Goal: Task Accomplishment & Management: Use online tool/utility

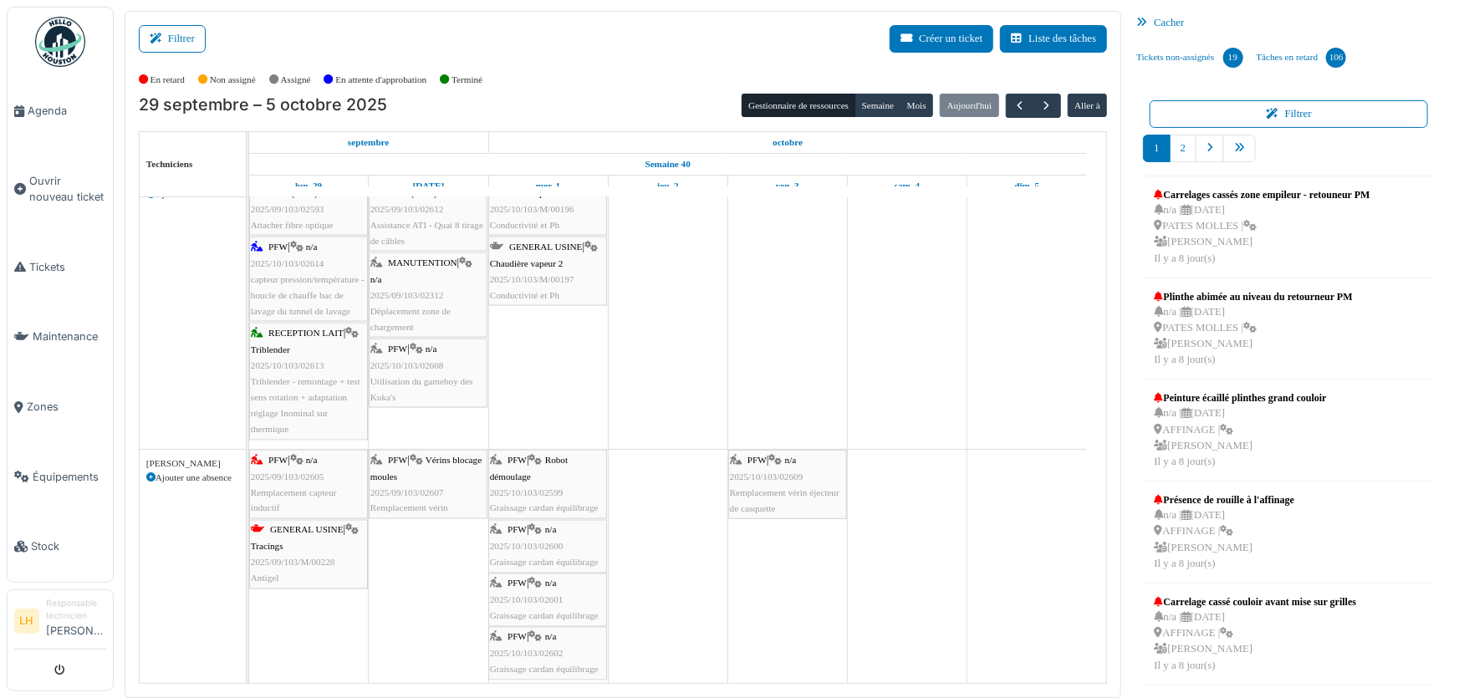
click at [420, 256] on div "MANUTENTION | n/a 2025/09/103/02312 Déplacement zone de chargement" at bounding box center [427, 295] width 115 height 80
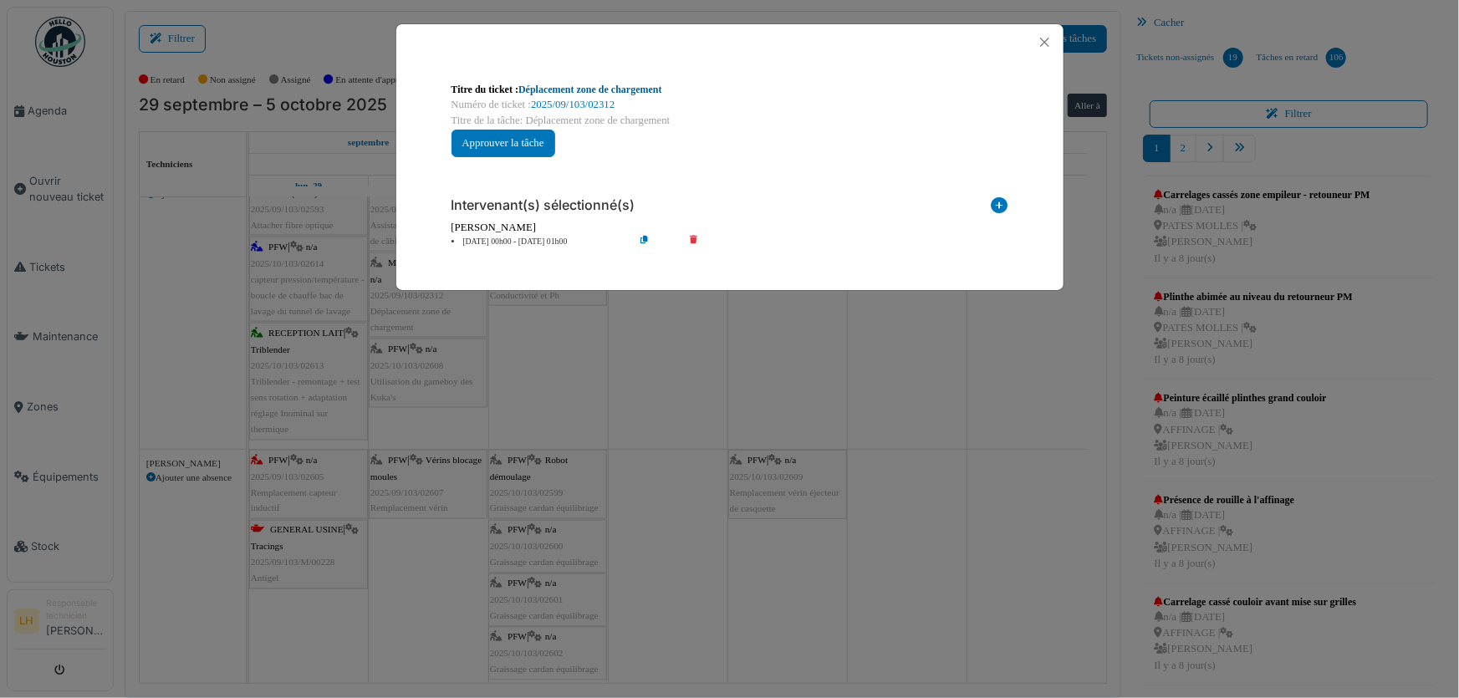
click at [608, 90] on link "Déplacement zone de chargement" at bounding box center [590, 90] width 144 height 12
click at [1045, 42] on button "Close" at bounding box center [1044, 42] width 23 height 23
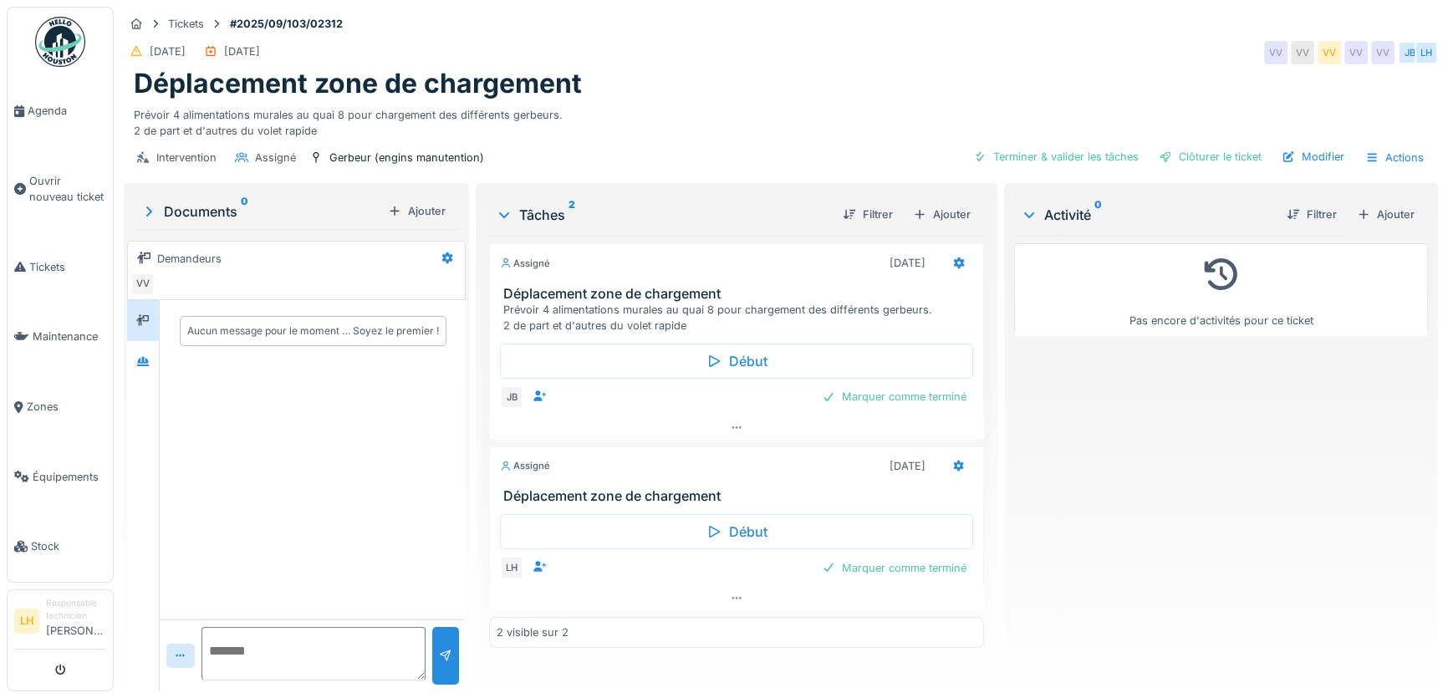
scroll to position [11, 0]
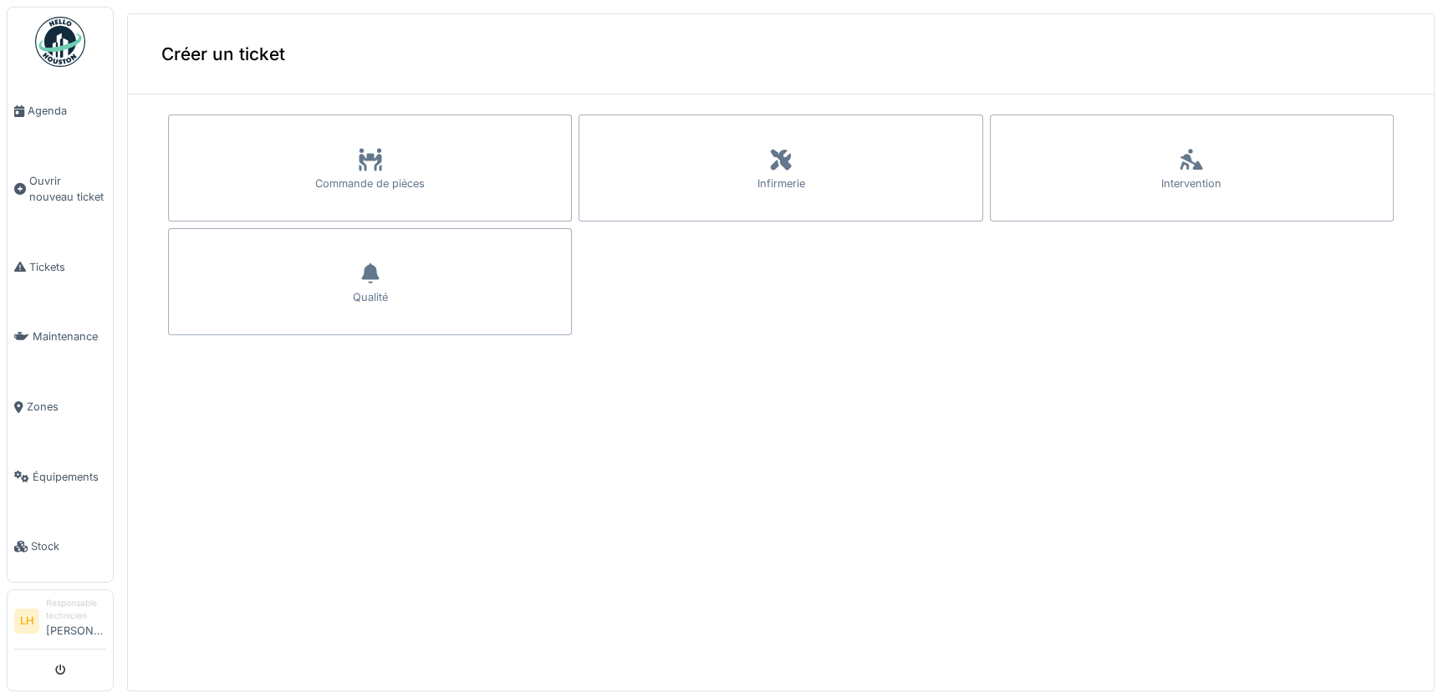
click at [58, 42] on img at bounding box center [60, 42] width 50 height 50
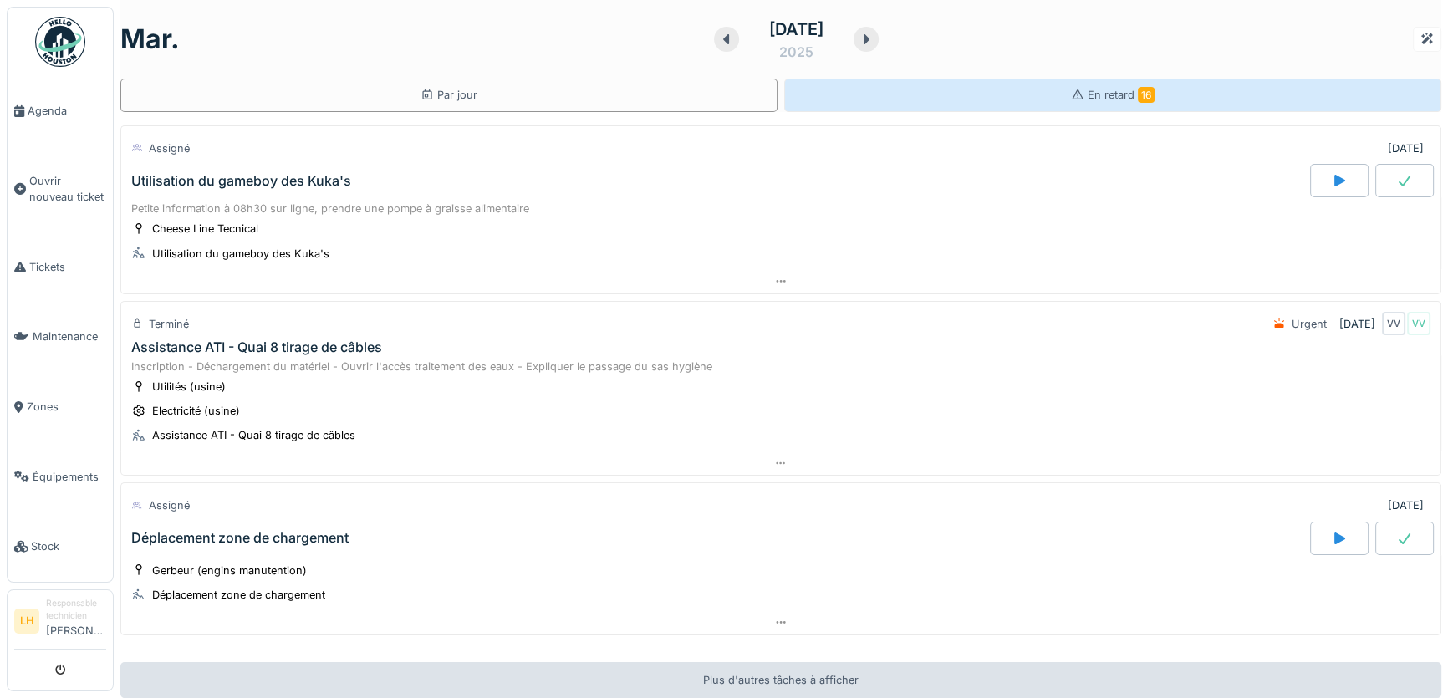
click at [1107, 101] on div "En retard 16" at bounding box center [1113, 95] width 84 height 16
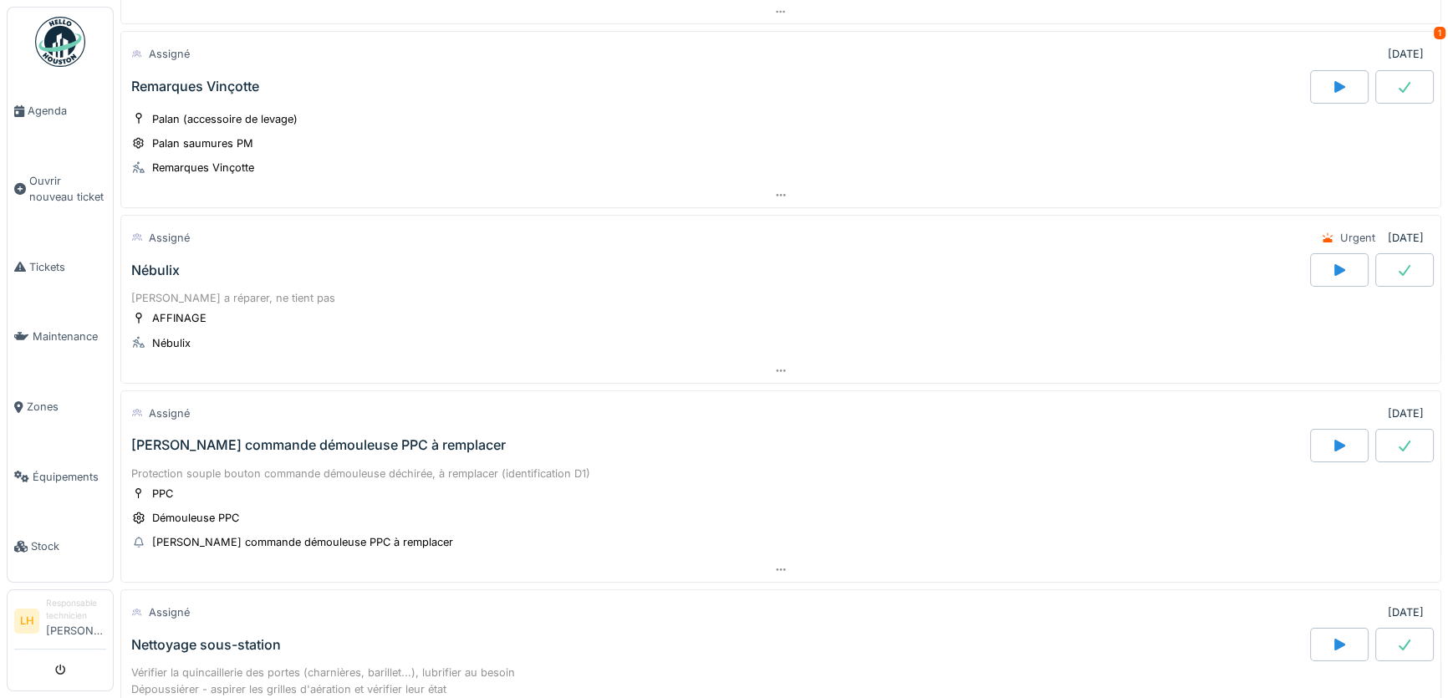
scroll to position [1740, 0]
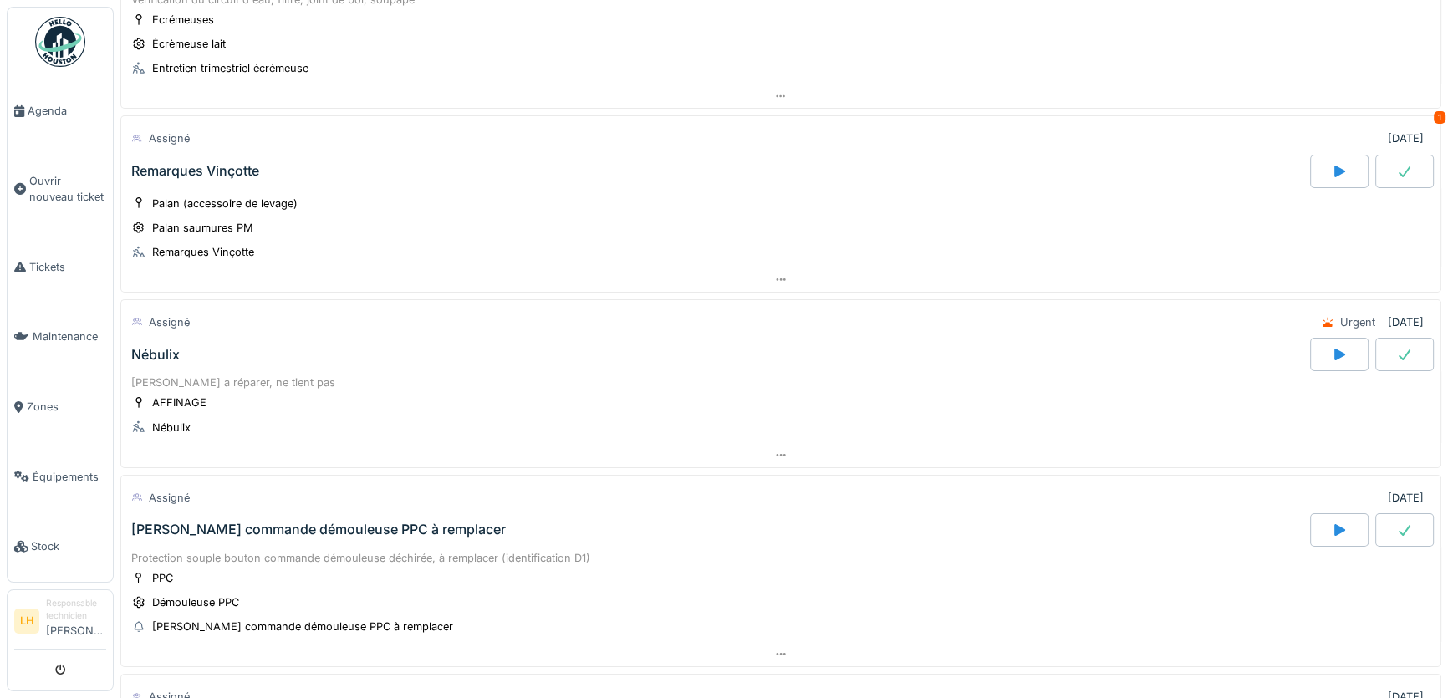
click at [291, 522] on div "Bouton commande démouleuse PPC à remplacer" at bounding box center [318, 530] width 375 height 16
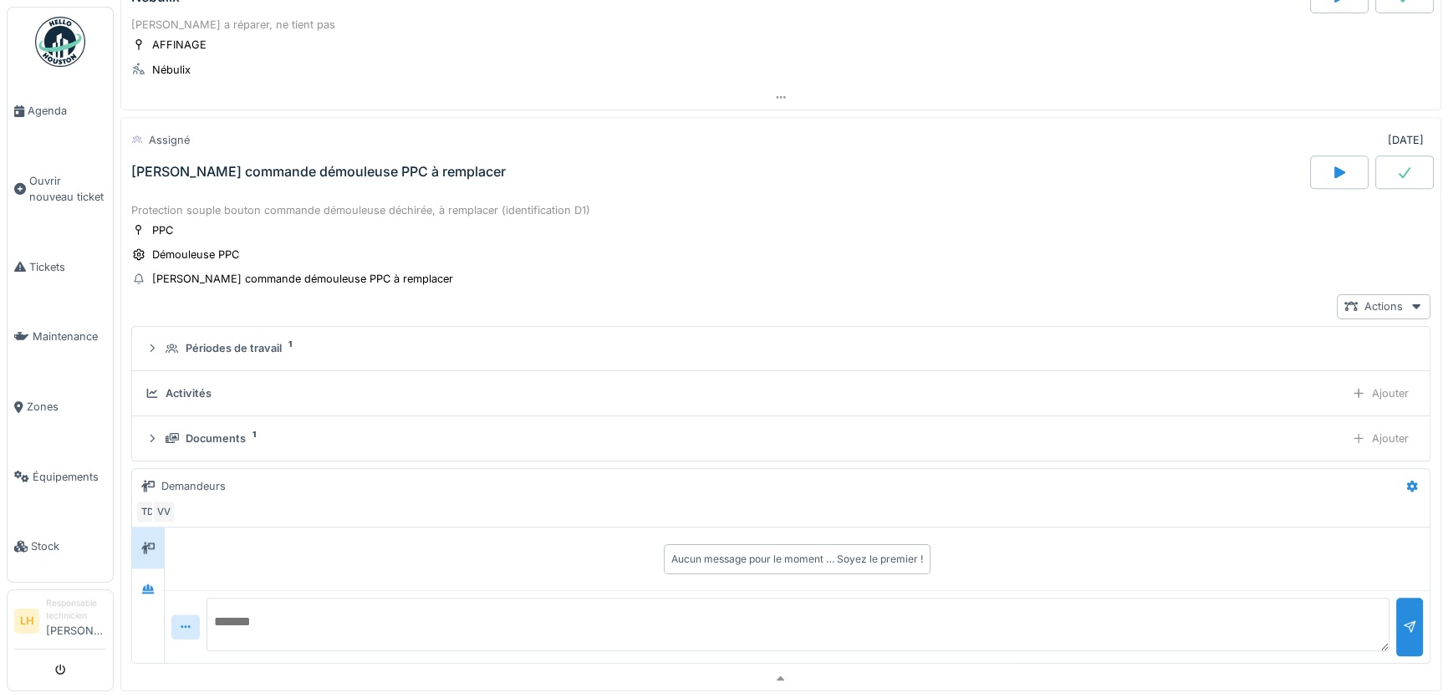
scroll to position [2062, 0]
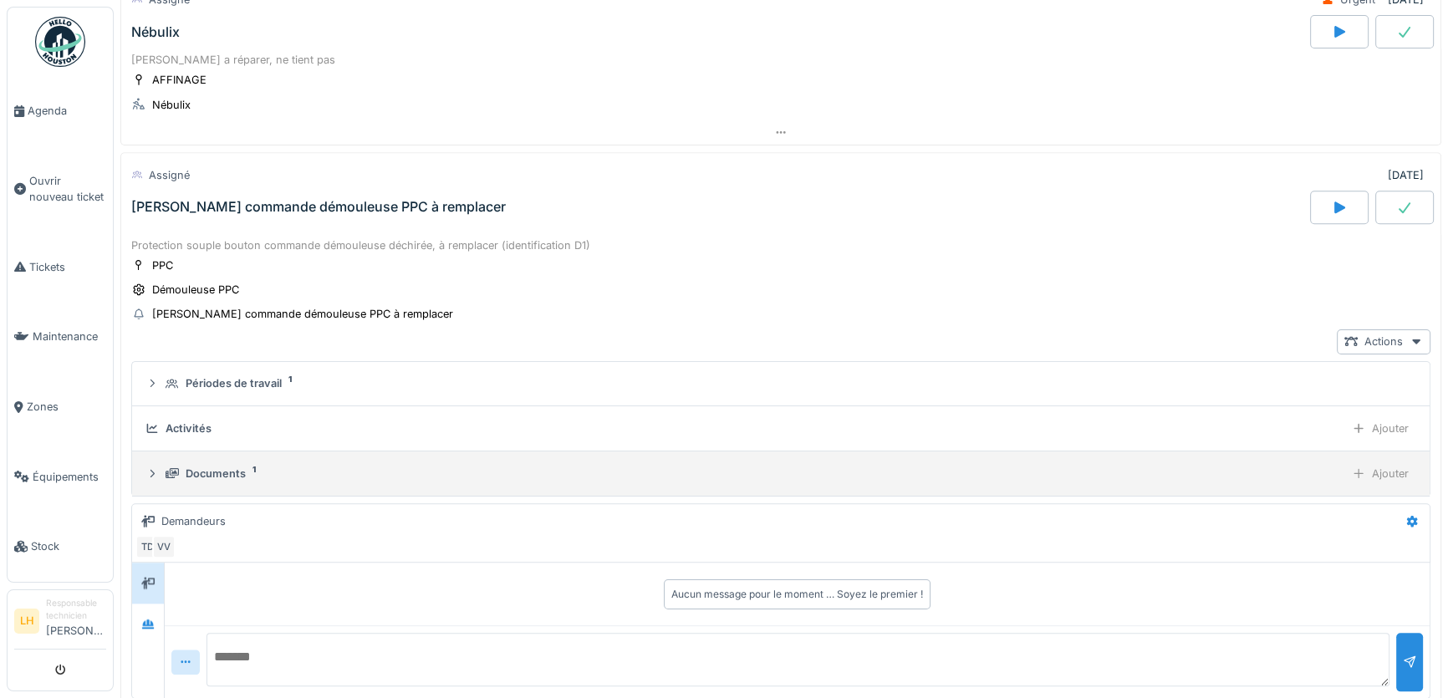
click at [145, 468] on icon at bounding box center [151, 473] width 13 height 11
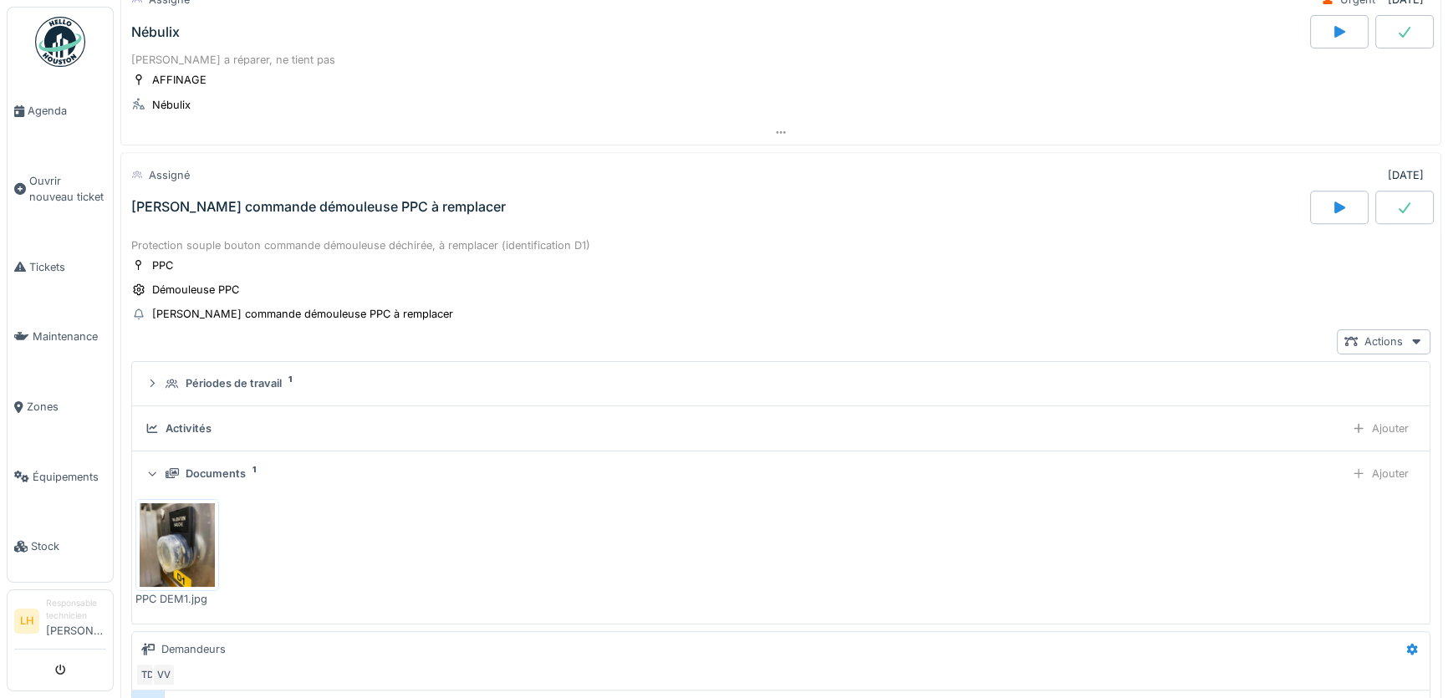
click at [200, 547] on img at bounding box center [177, 545] width 75 height 84
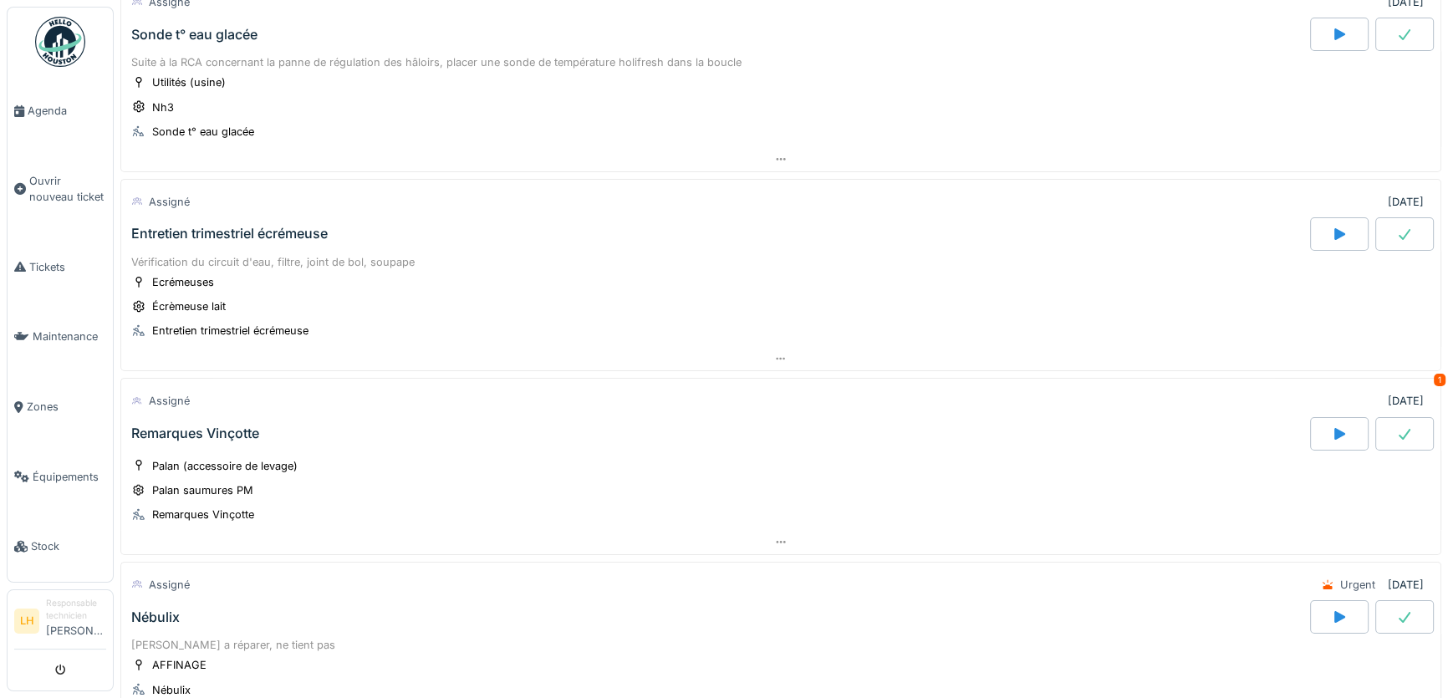
scroll to position [1530, 0]
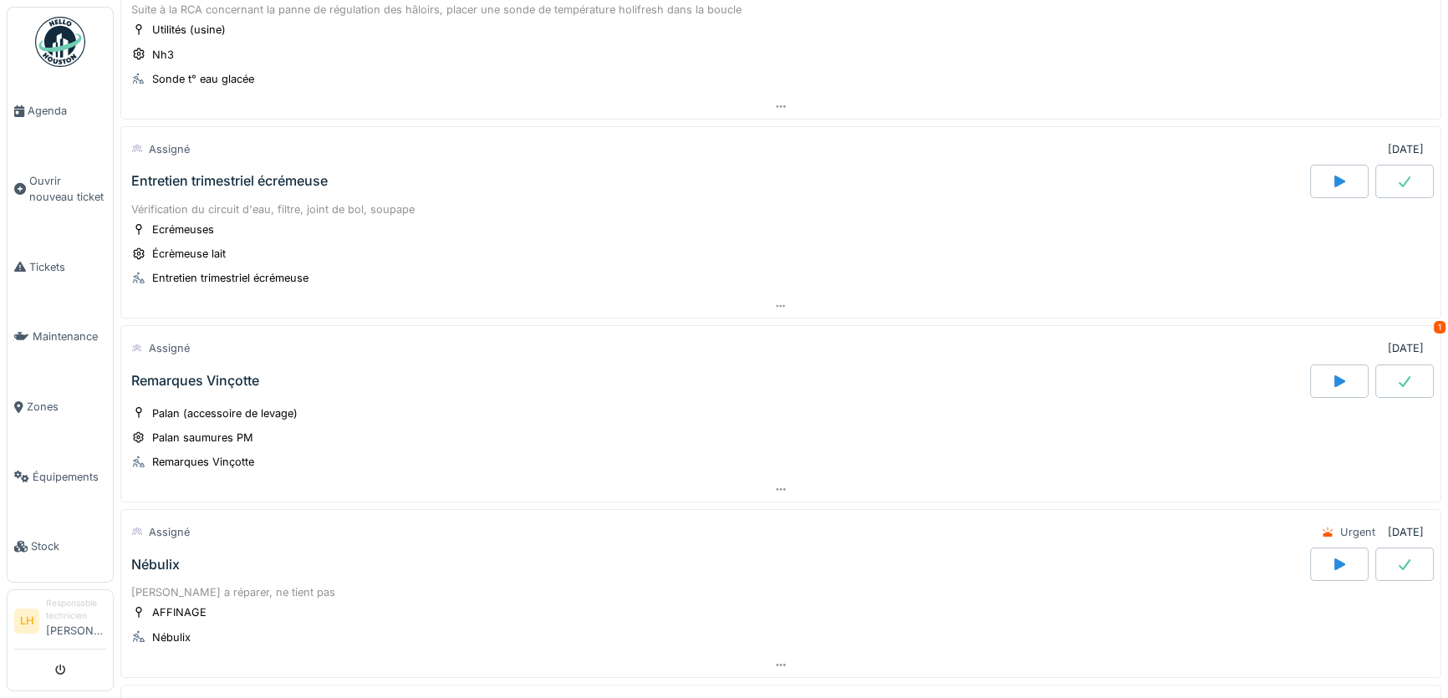
click at [206, 373] on div "Remarques Vinçotte" at bounding box center [195, 381] width 128 height 16
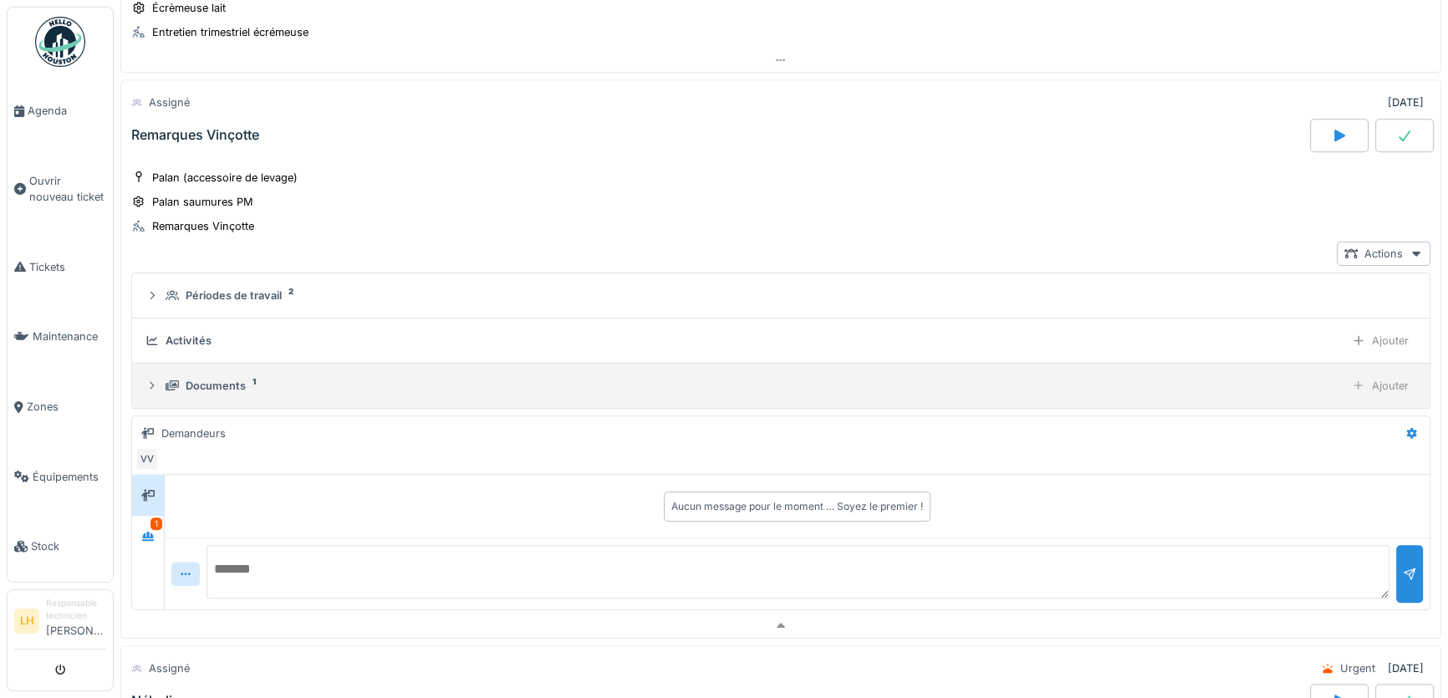
scroll to position [1781, 0]
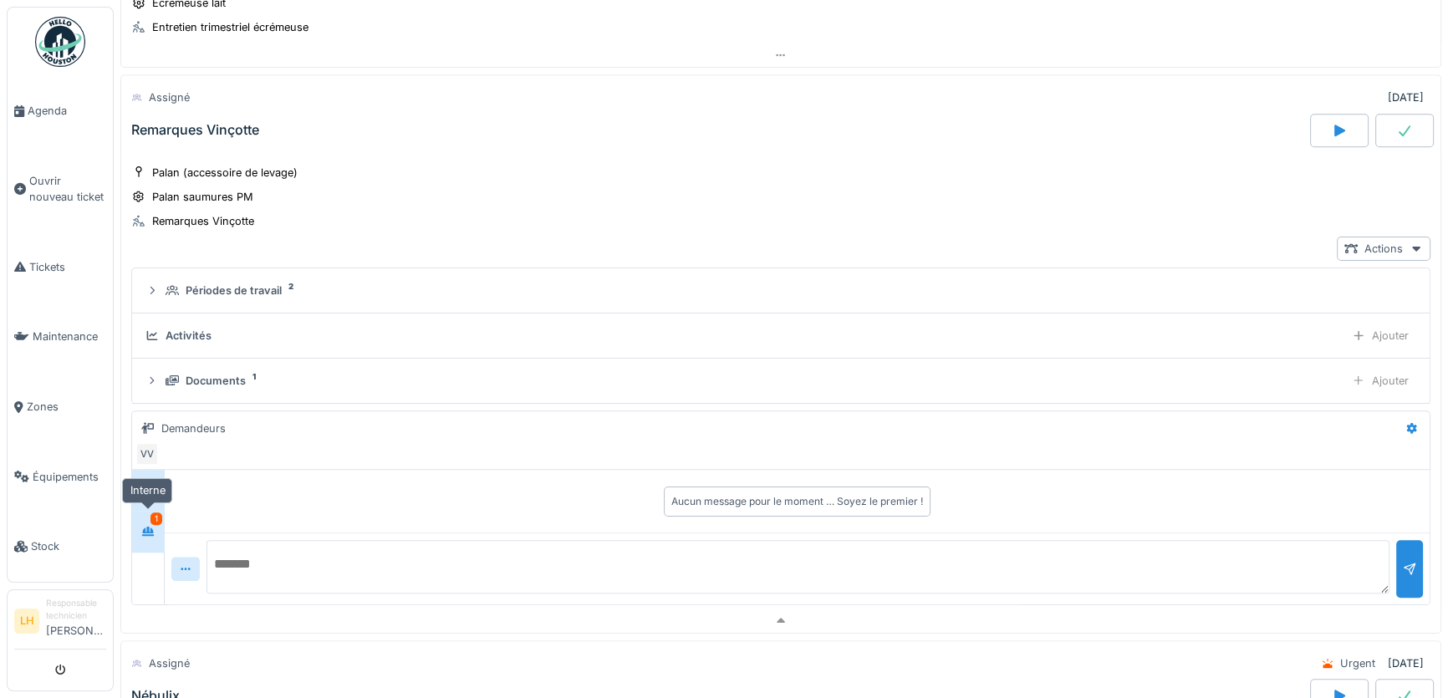
click at [145, 526] on icon at bounding box center [147, 531] width 13 height 11
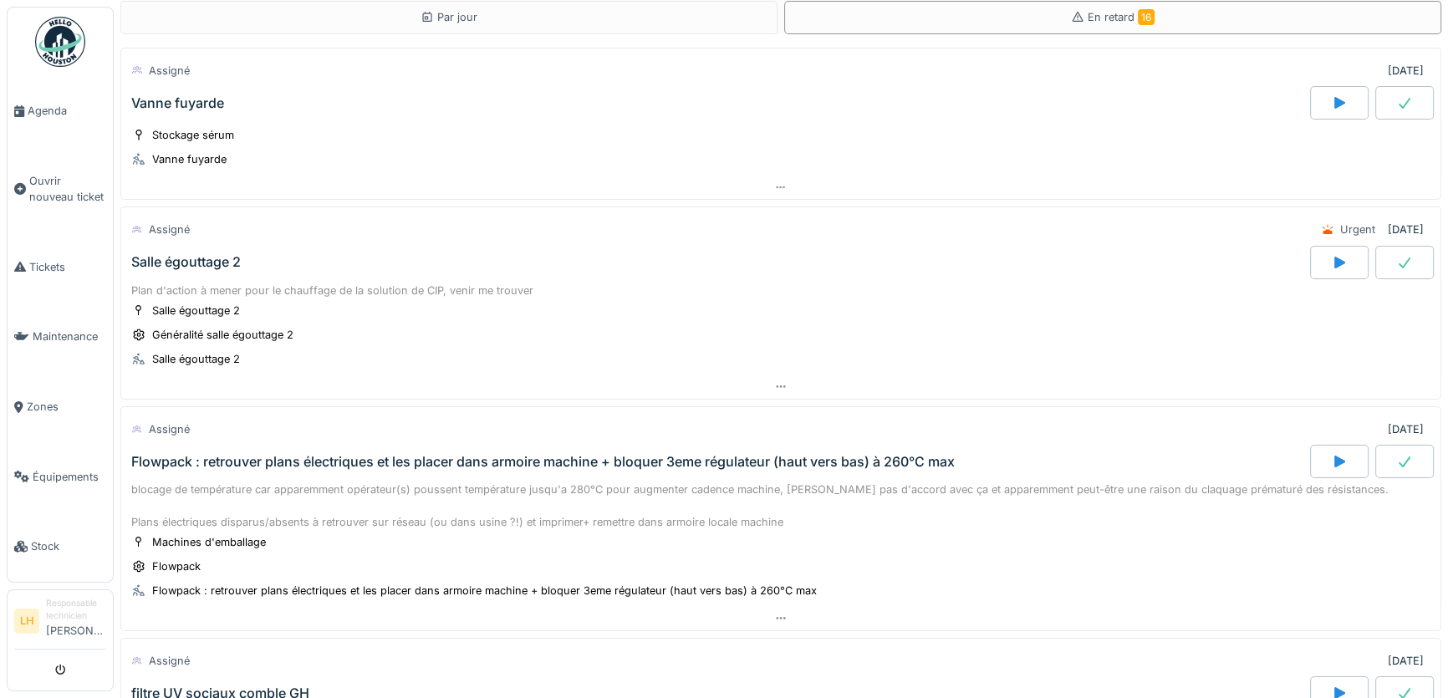
scroll to position [0, 0]
